Goal: Find specific page/section: Find specific page/section

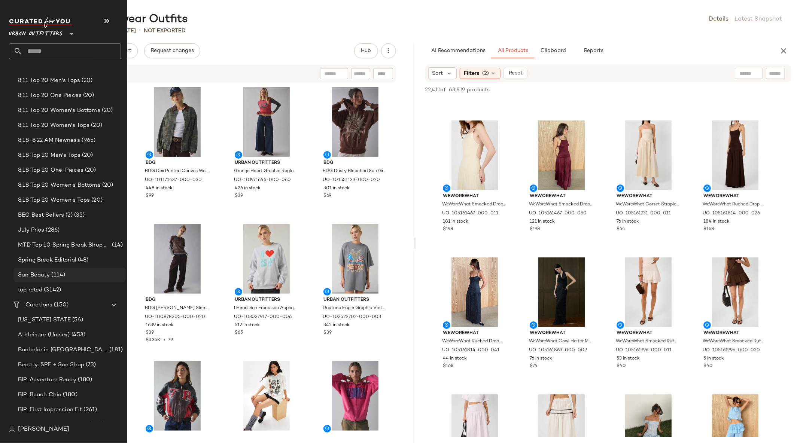
scroll to position [134, 0]
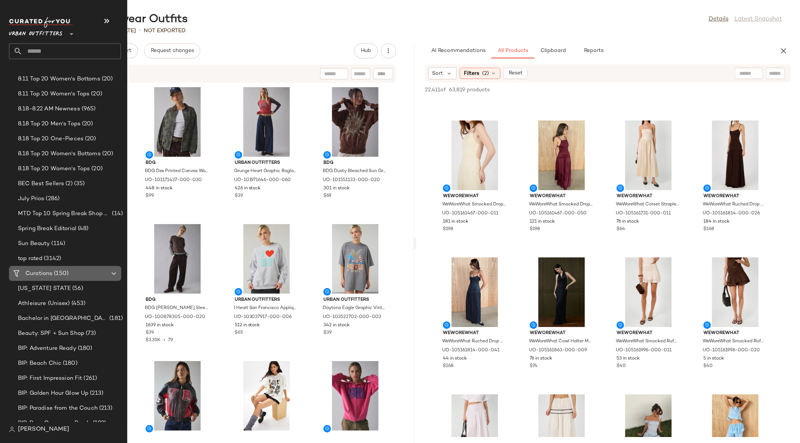
click at [64, 270] on span "(150)" at bounding box center [60, 274] width 16 height 9
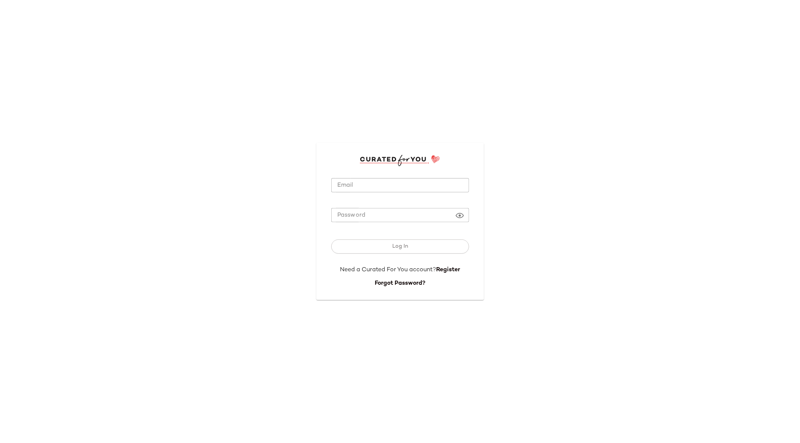
type input "**********"
click at [397, 181] on input "**********" at bounding box center [400, 185] width 138 height 15
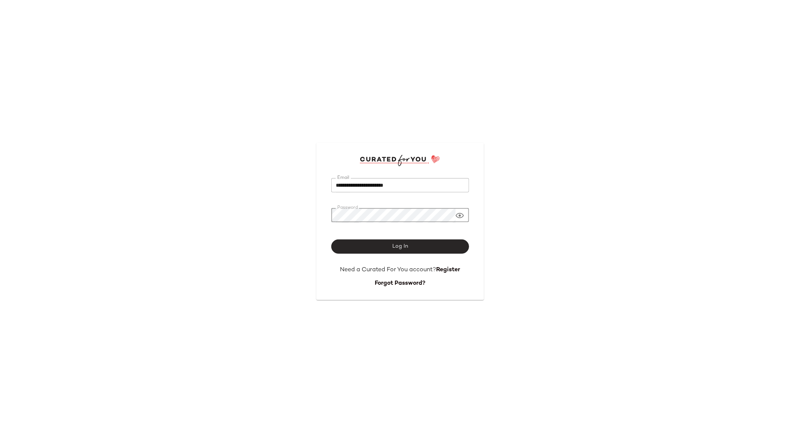
click at [412, 245] on button "Log In" at bounding box center [400, 247] width 138 height 14
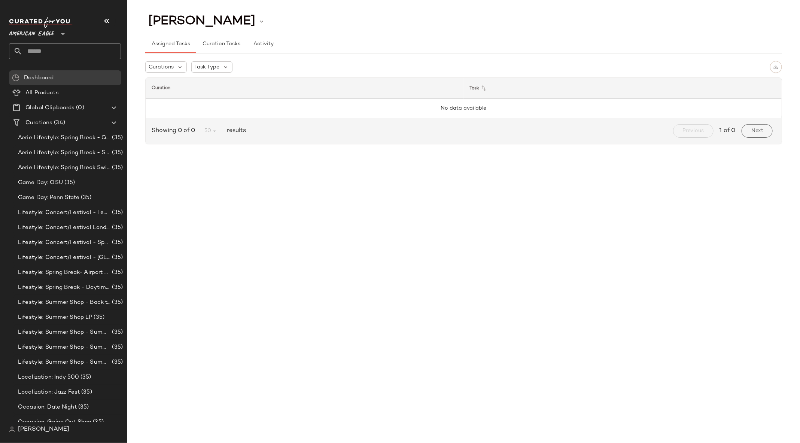
click at [60, 33] on icon at bounding box center [62, 34] width 9 height 9
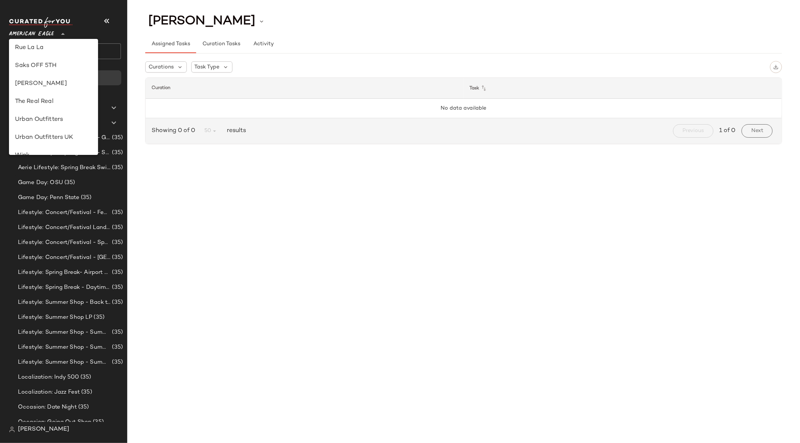
scroll to position [378, 0]
click at [80, 118] on div "Urban Outfitters" at bounding box center [53, 122] width 77 height 9
type input "**"
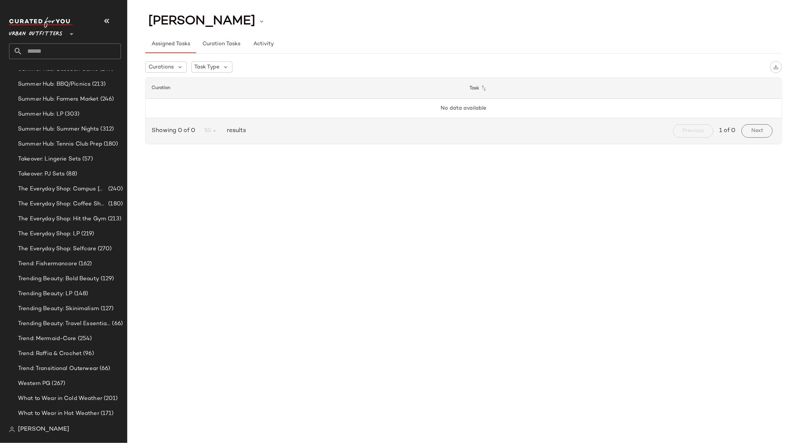
scroll to position [3154, 0]
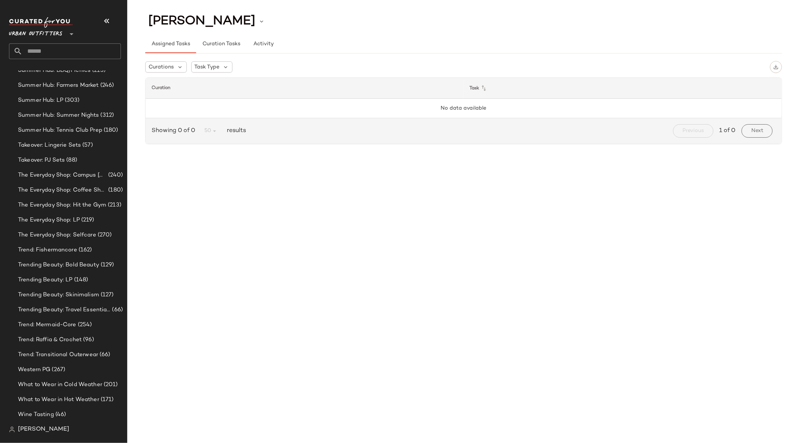
click at [57, 52] on input "text" at bounding box center [71, 51] width 99 height 16
type input "****"
click at [58, 73] on span "tes Outfit" at bounding box center [49, 73] width 25 height 8
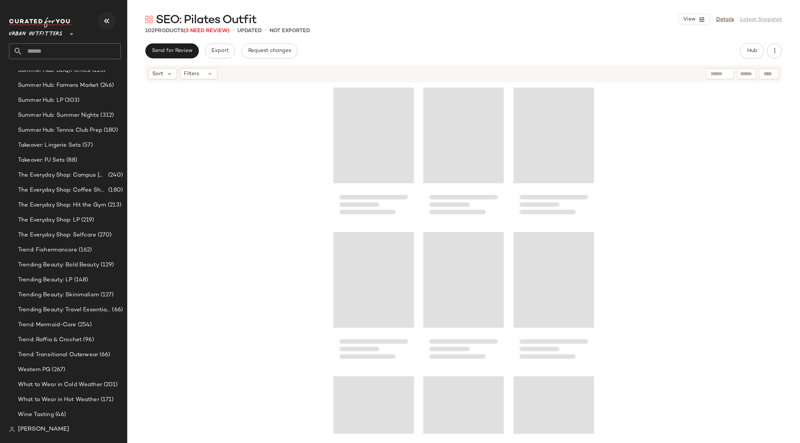
click at [107, 24] on icon "button" at bounding box center [106, 20] width 9 height 9
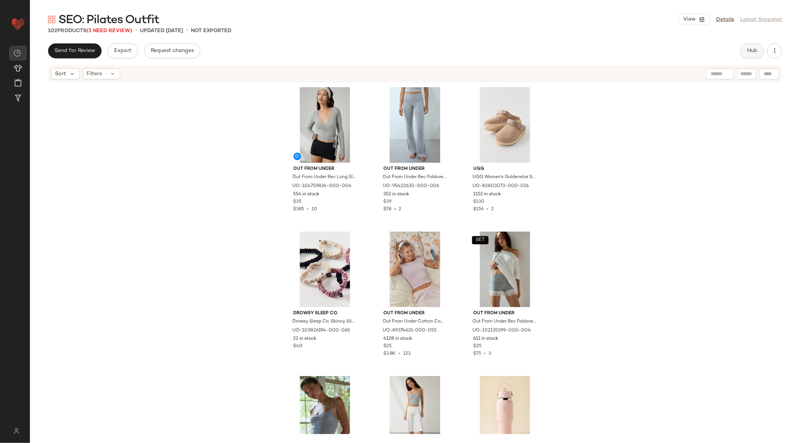
click at [752, 52] on span "Hub" at bounding box center [752, 51] width 10 height 6
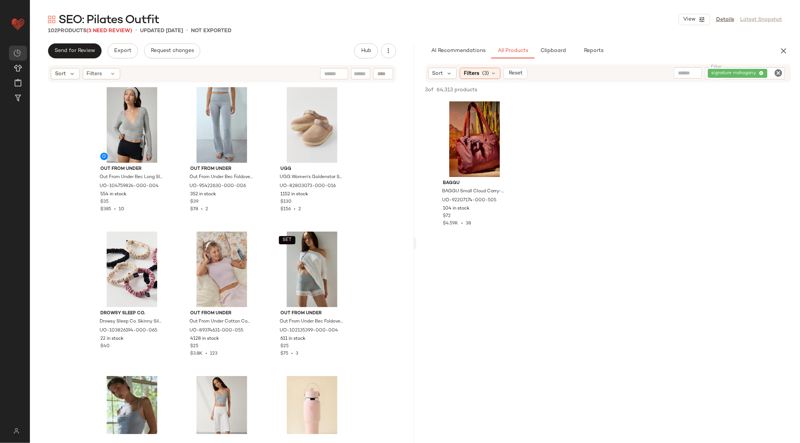
click at [778, 73] on icon "Clear Filter" at bounding box center [778, 73] width 9 height 9
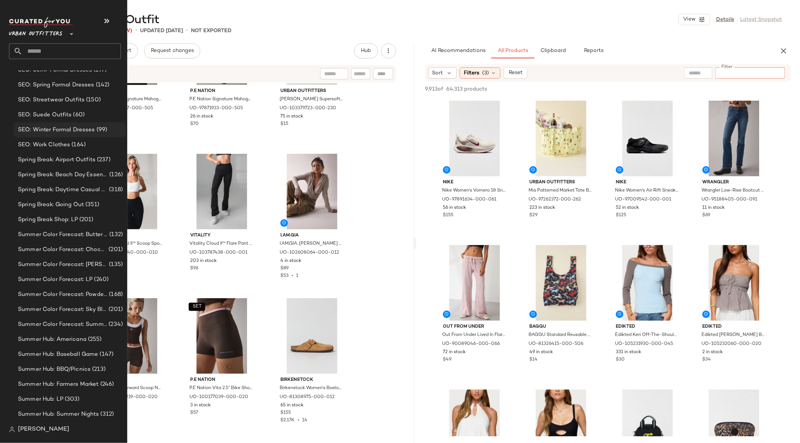
scroll to position [1330, 0]
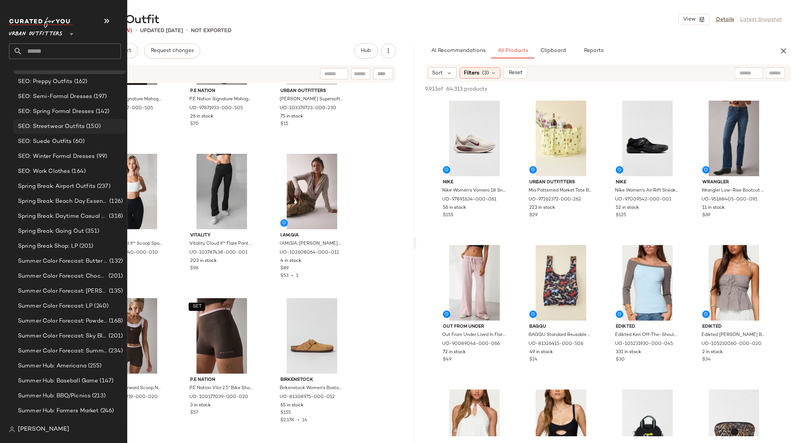
click at [83, 129] on span "SEO: Streetwear Outfits" at bounding box center [51, 126] width 67 height 9
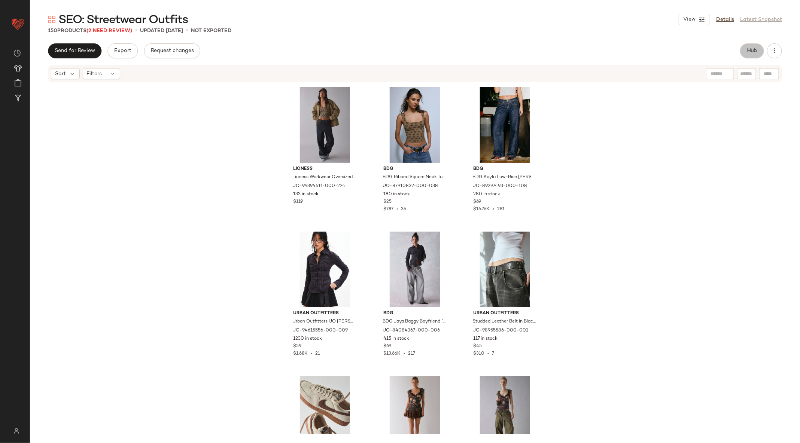
click at [750, 52] on span "Hub" at bounding box center [752, 51] width 10 height 6
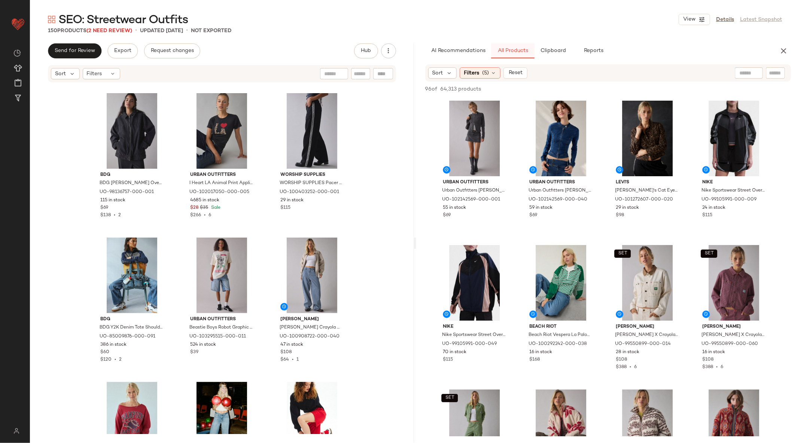
scroll to position [3737, 0]
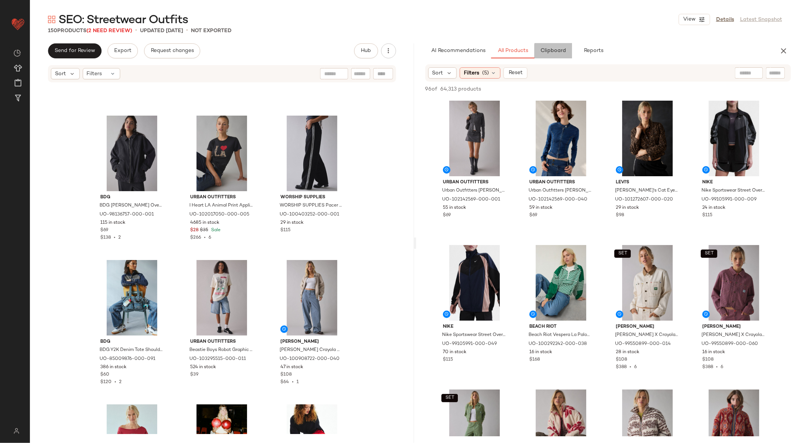
click at [554, 50] on span "Clipboard" at bounding box center [553, 51] width 26 height 6
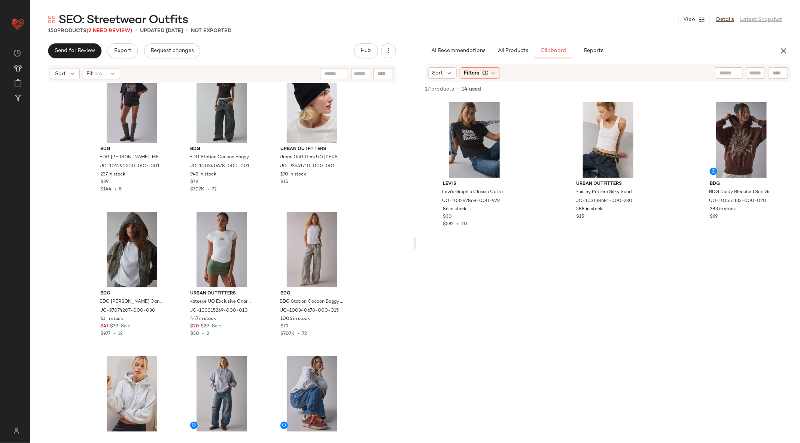
scroll to position [703, 0]
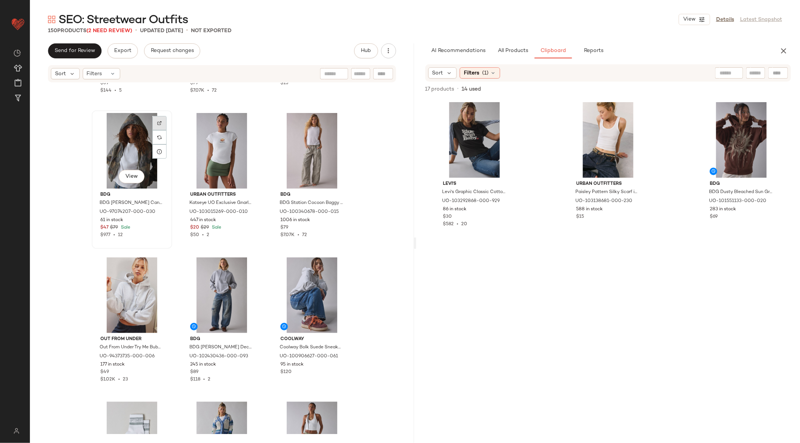
click at [157, 123] on img at bounding box center [159, 123] width 4 height 4
